Goal: Use online tool/utility: Utilize a website feature to perform a specific function

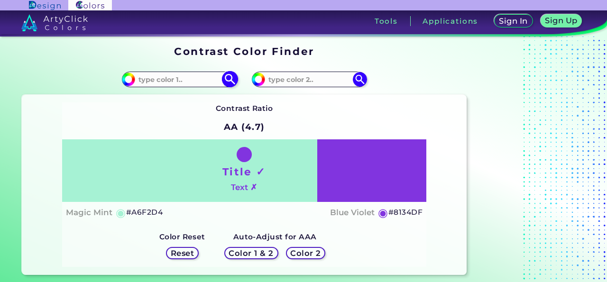
click at [185, 75] on input at bounding box center [179, 79] width 88 height 13
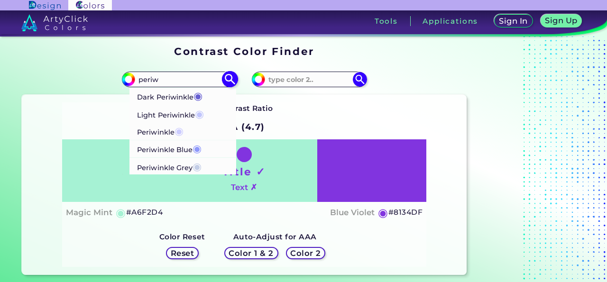
type input "periw"
click at [204, 130] on li "Periwinkle ◉" at bounding box center [182, 131] width 107 height 18
type input "#ccccff"
type input "#CCCCFF"
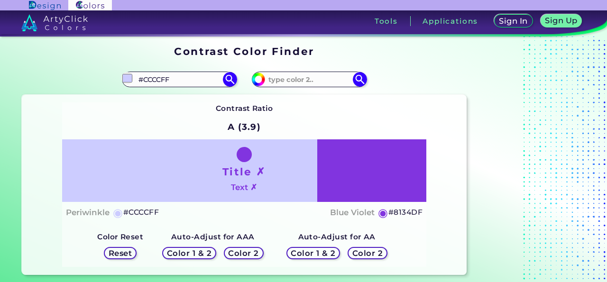
click at [346, 185] on div "Title ✗ Text ✗" at bounding box center [244, 170] width 364 height 63
click at [116, 255] on h5 "Reset" at bounding box center [121, 253] width 24 height 8
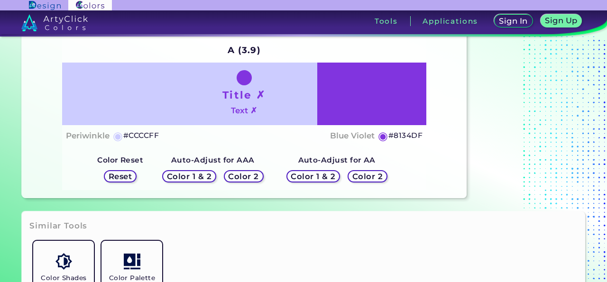
scroll to position [219, 0]
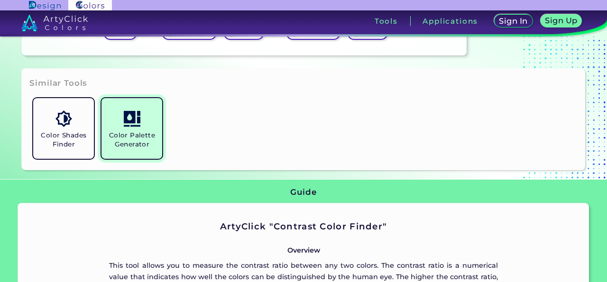
click at [123, 123] on link "Color Palette Generator" at bounding box center [132, 128] width 68 height 68
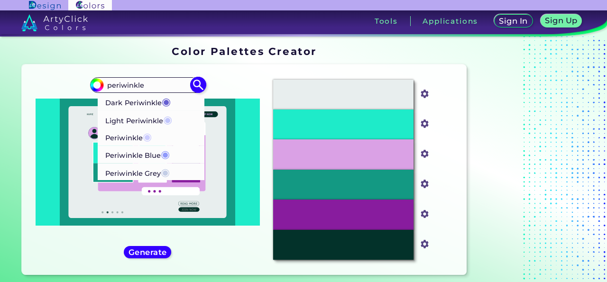
type input "periwinkle"
click at [156, 122] on p "Light Periwinkle ◉" at bounding box center [138, 119] width 67 height 18
type input "#c1c6fc"
type input "#C1C6FC"
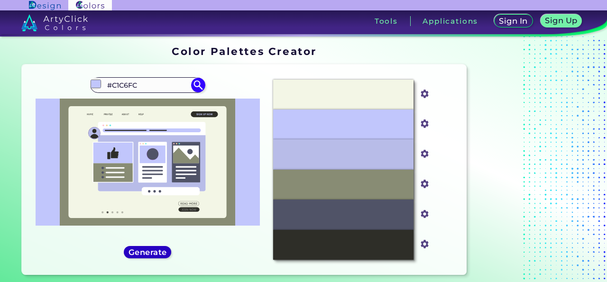
click at [154, 255] on h5 "Generate" at bounding box center [147, 252] width 35 height 7
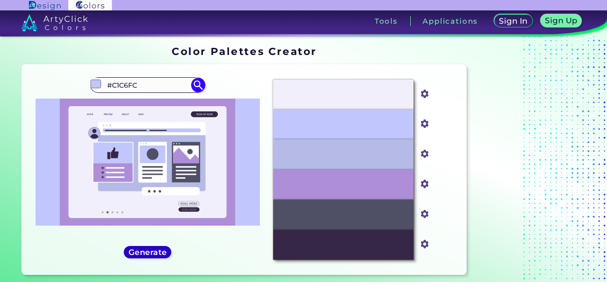
click at [151, 254] on h5 "Generate" at bounding box center [147, 252] width 35 height 7
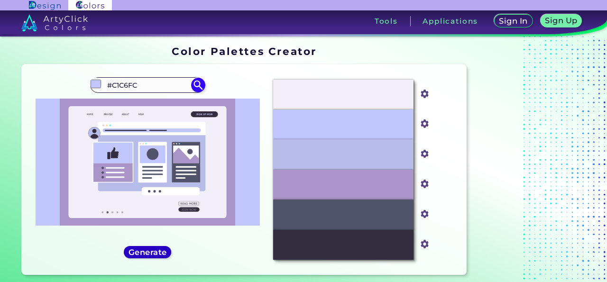
click at [151, 254] on h5 "Generate" at bounding box center [147, 252] width 35 height 7
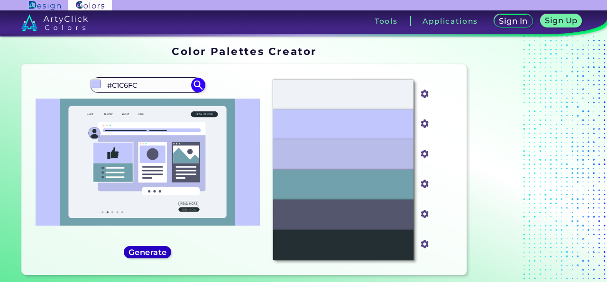
click at [151, 254] on h5 "Generate" at bounding box center [147, 252] width 35 height 7
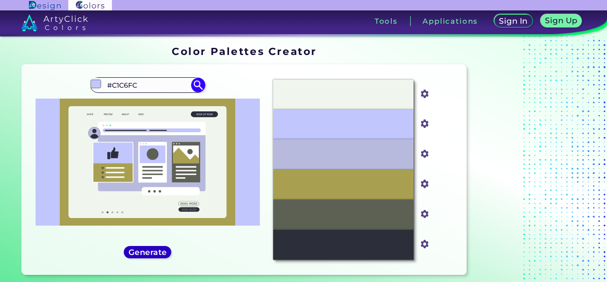
click at [151, 254] on h5 "Generate" at bounding box center [147, 252] width 35 height 7
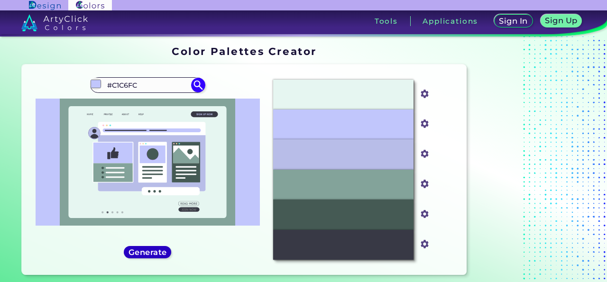
click at [151, 254] on h5 "Generate" at bounding box center [147, 252] width 35 height 7
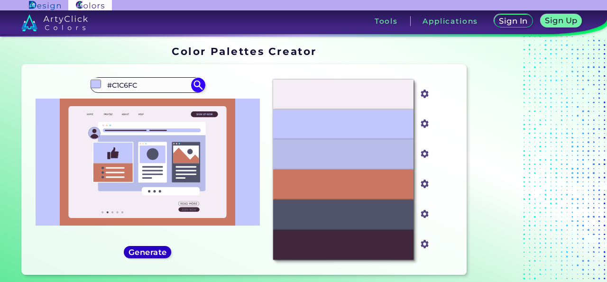
click at [151, 254] on h5 "Generate" at bounding box center [147, 252] width 35 height 7
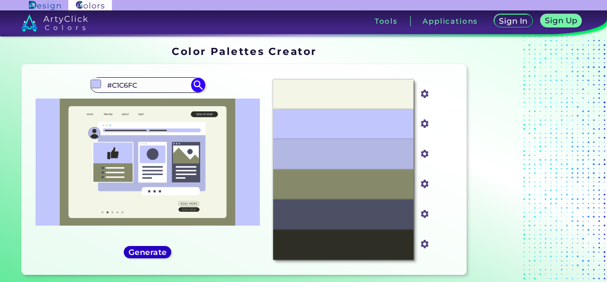
click at [151, 254] on h5 "Generate" at bounding box center [147, 252] width 35 height 7
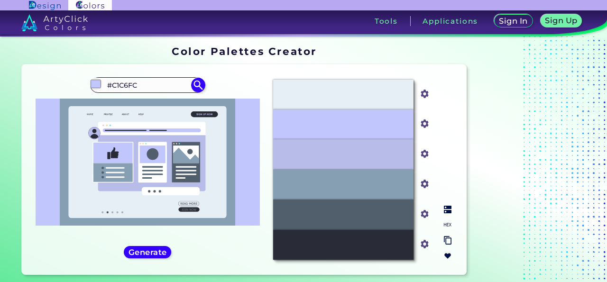
click at [424, 181] on input "#869fb3" at bounding box center [423, 183] width 12 height 12
click at [395, 190] on div "#869FB3" at bounding box center [343, 185] width 140 height 30
click at [344, 179] on div "#869FB3" at bounding box center [343, 185] width 140 height 30
click at [338, 181] on p "#869FB3" at bounding box center [343, 185] width 30 height 10
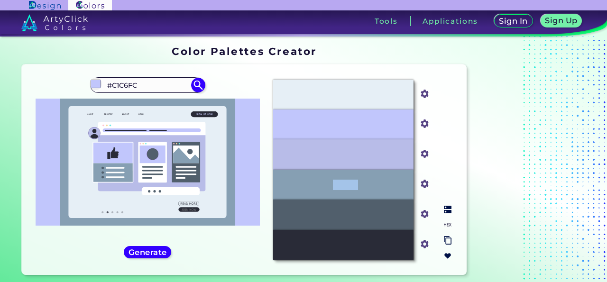
copy p "869FB3"
